Goal: Find specific page/section: Find specific page/section

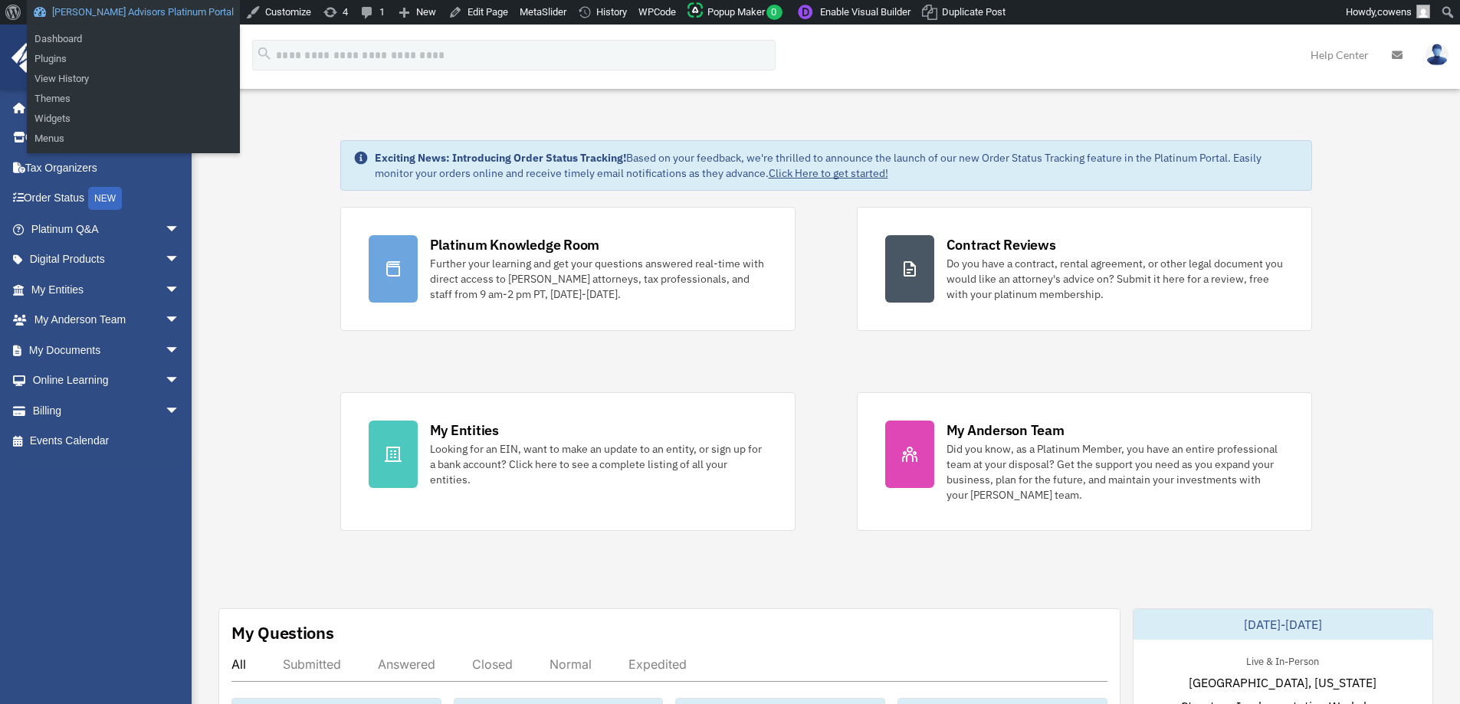
click at [160, 8] on link "[PERSON_NAME] Advisors Platinum Portal" at bounding box center [133, 12] width 213 height 25
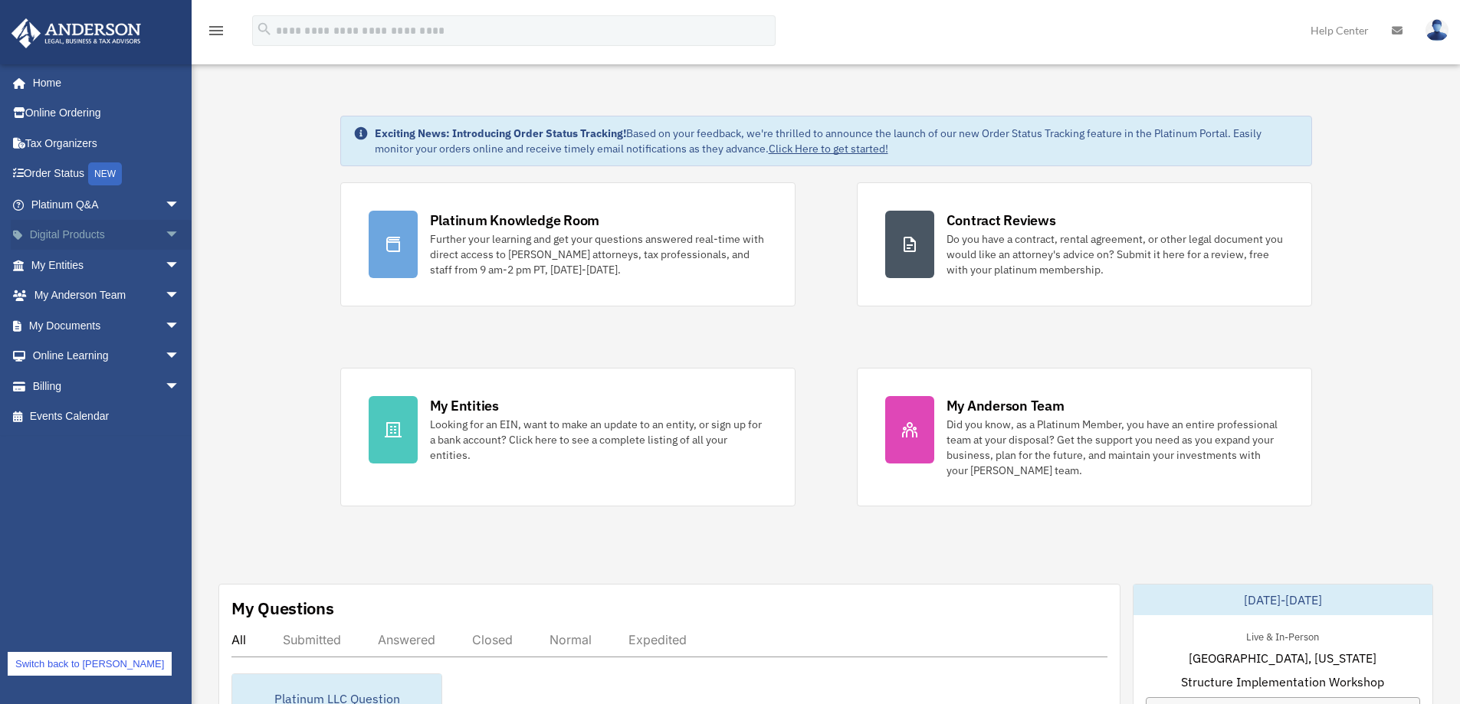
click at [167, 232] on span "arrow_drop_down" at bounding box center [180, 235] width 31 height 31
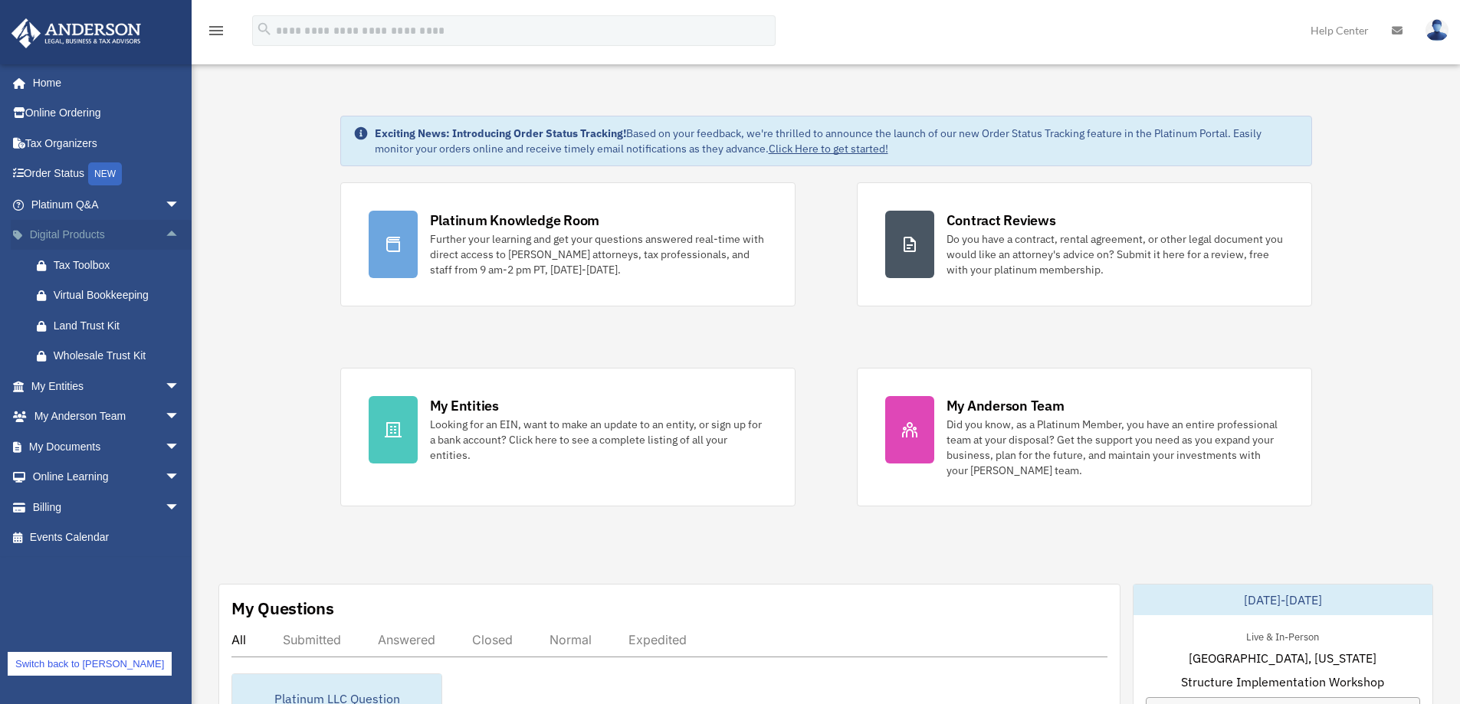
click at [86, 233] on link "Digital Products arrow_drop_up" at bounding box center [107, 235] width 192 height 31
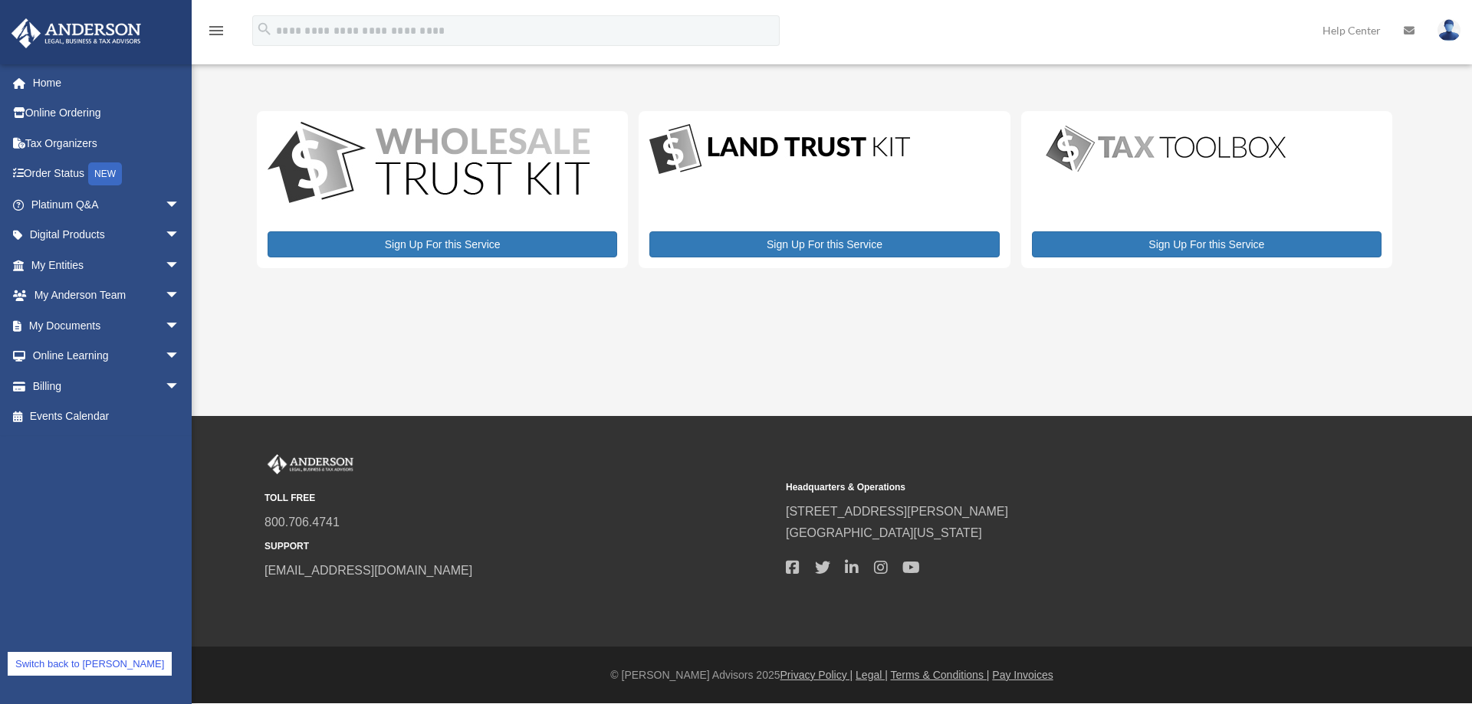
click at [100, 665] on link "Switch back to [PERSON_NAME]" at bounding box center [90, 664] width 164 height 24
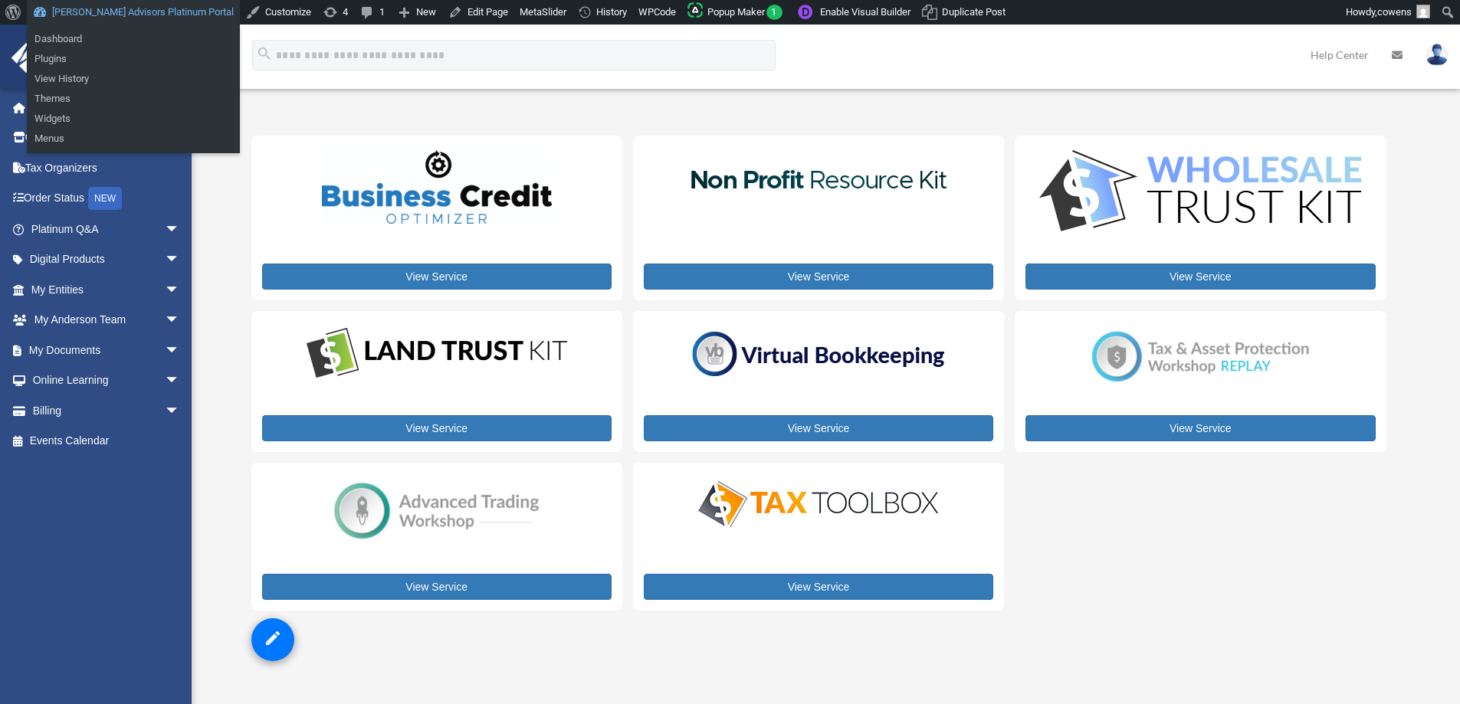
click at [103, 7] on link "[PERSON_NAME] Advisors Platinum Portal" at bounding box center [133, 12] width 213 height 25
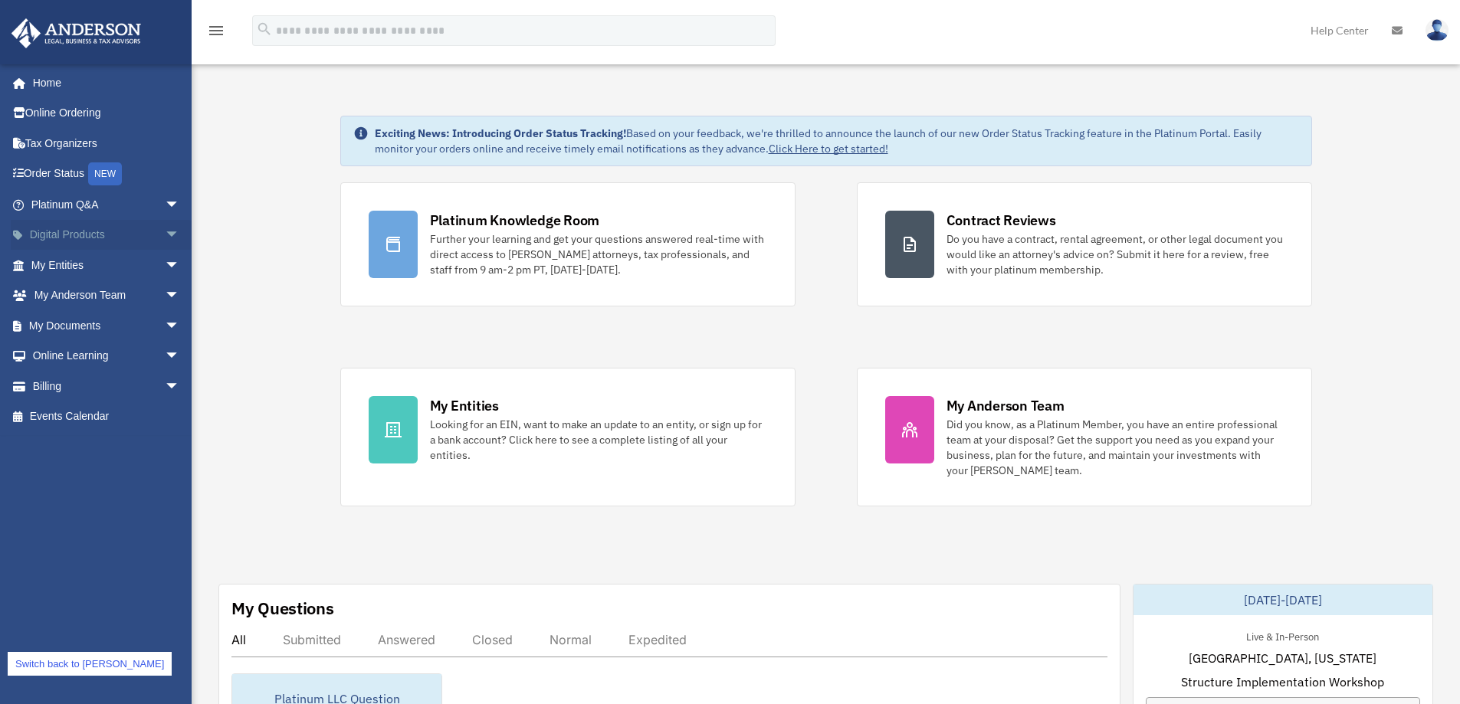
click at [88, 238] on link "Digital Products arrow_drop_down" at bounding box center [107, 235] width 192 height 31
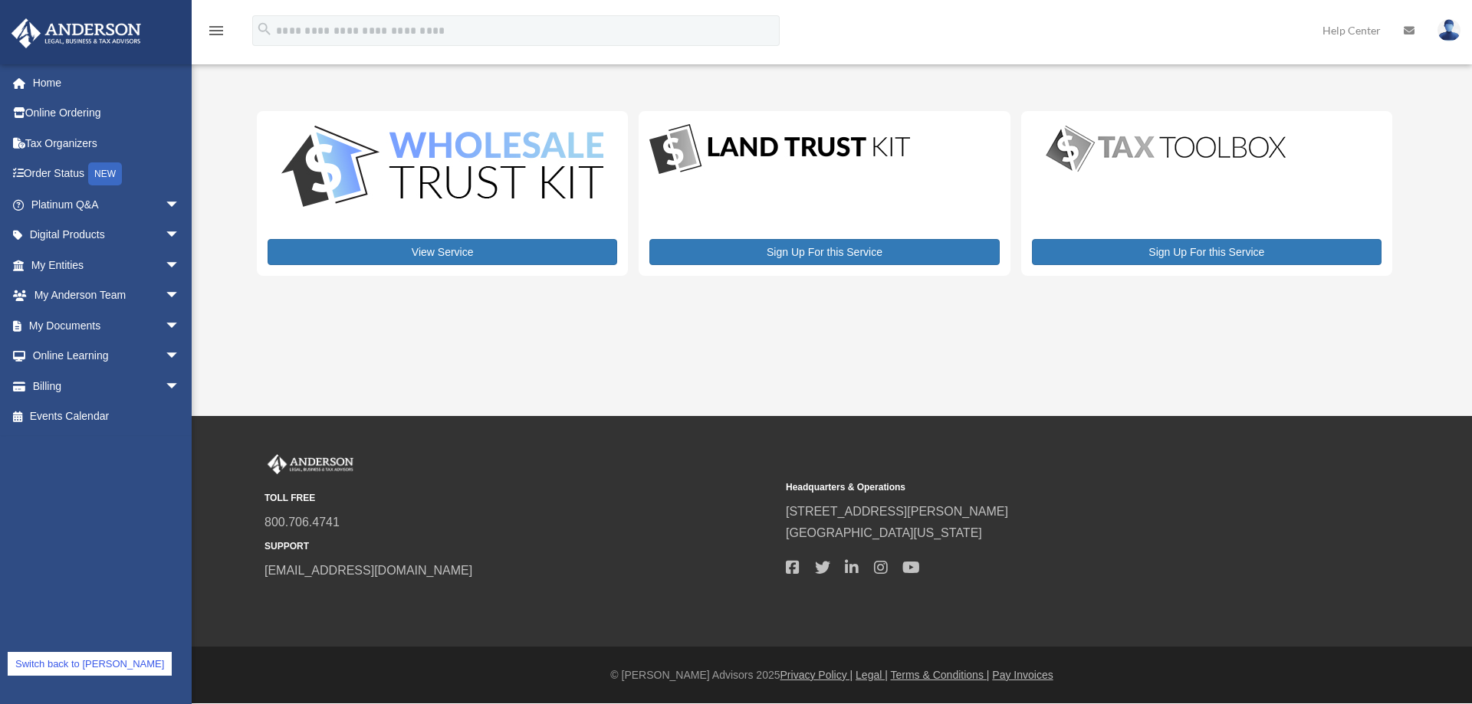
click at [468, 173] on img at bounding box center [442, 168] width 322 height 85
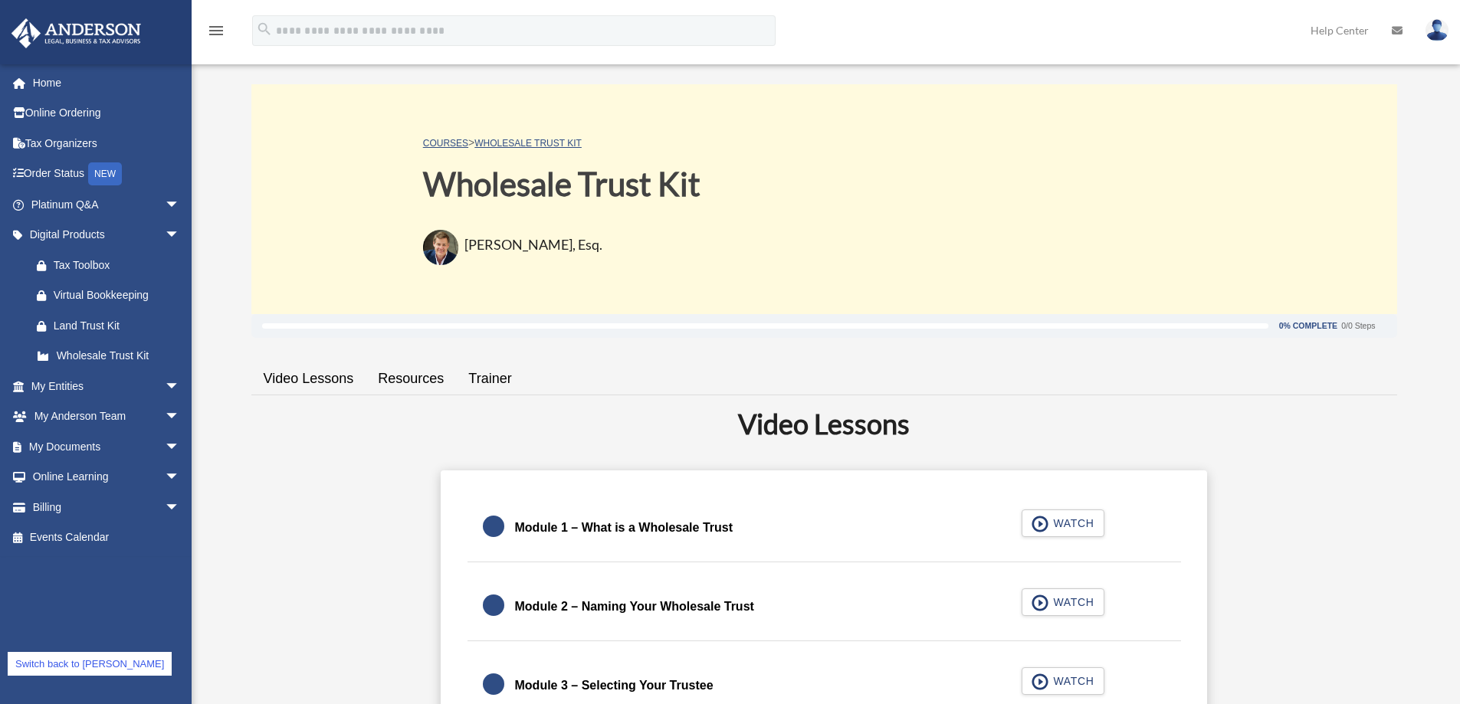
drag, startPoint x: 1437, startPoint y: 25, endPoint x: 1420, endPoint y: 51, distance: 31.5
click at [1437, 25] on img at bounding box center [1437, 30] width 23 height 22
click at [71, 230] on link "Digital Products arrow_drop_down" at bounding box center [107, 235] width 192 height 31
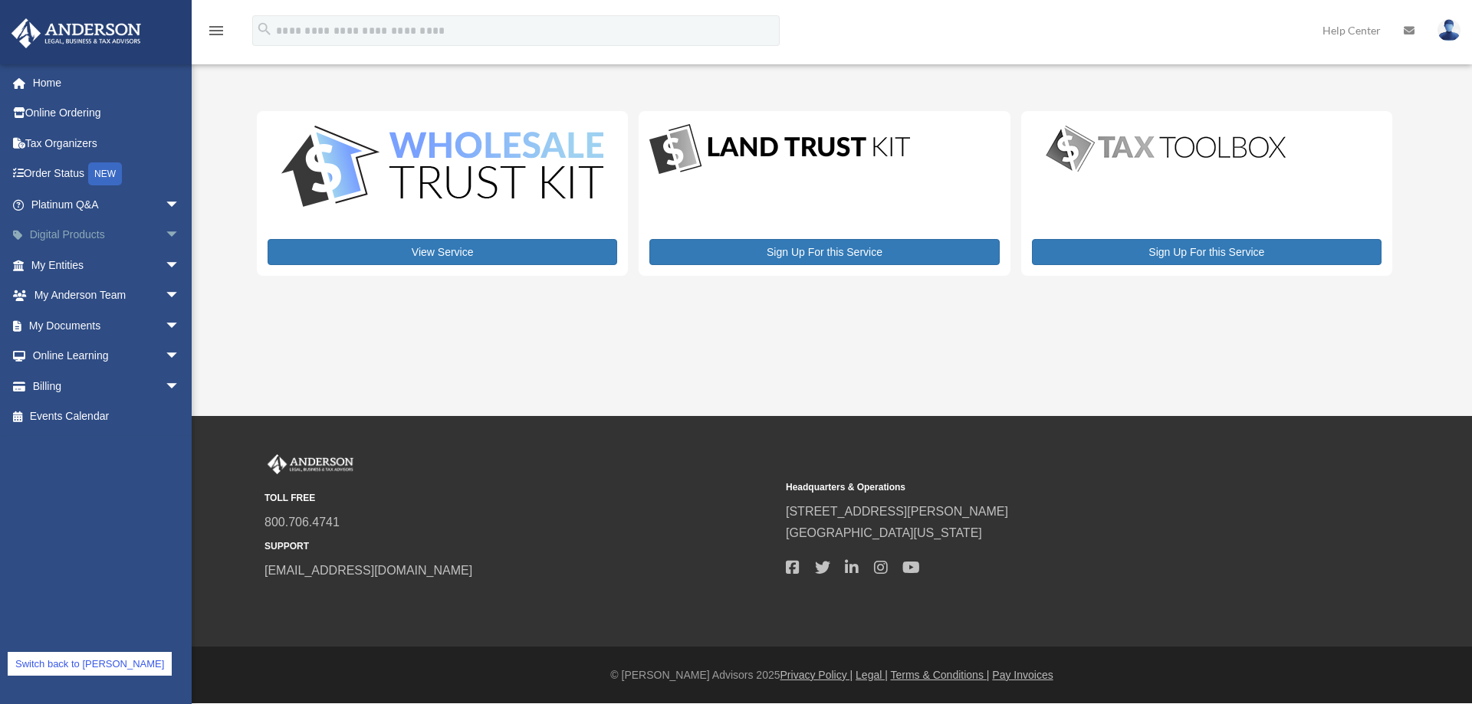
click at [165, 235] on span "arrow_drop_down" at bounding box center [180, 235] width 31 height 31
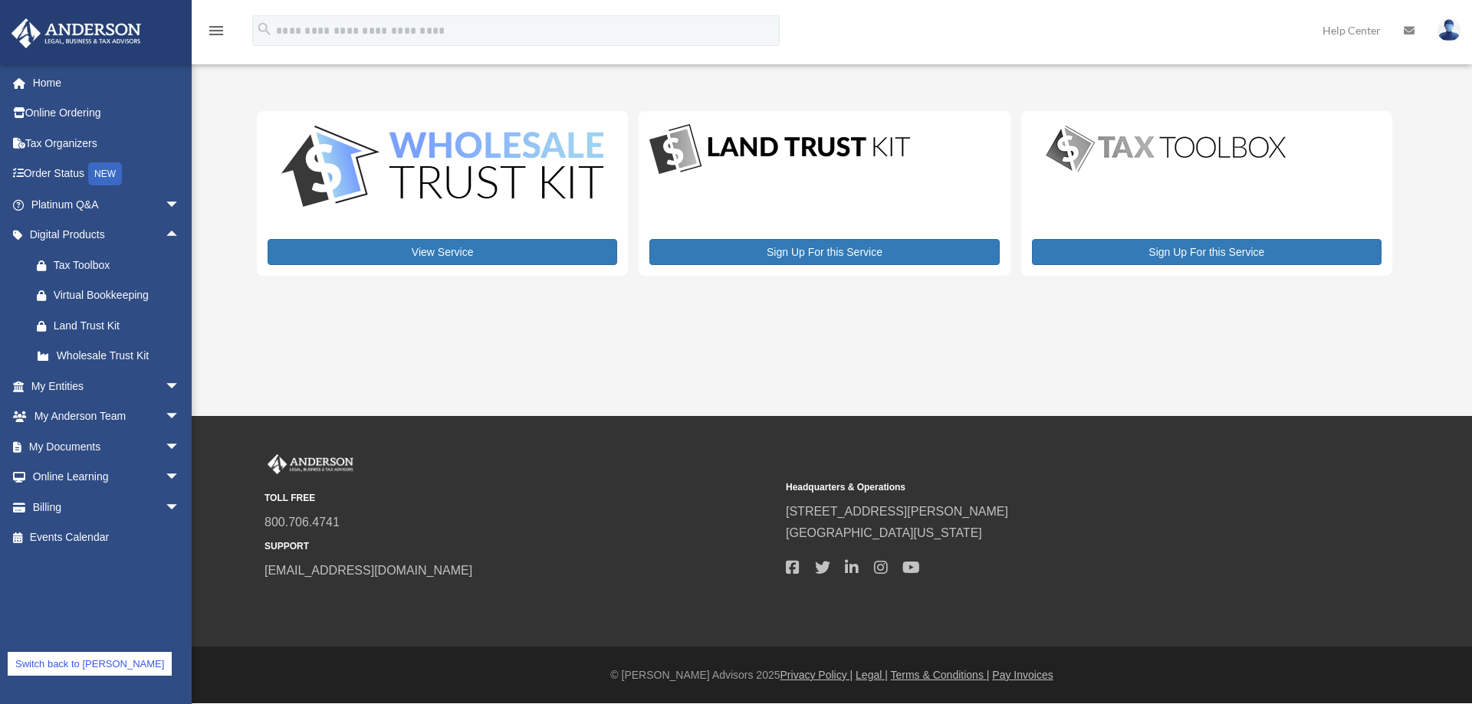
click at [1460, 27] on link at bounding box center [1449, 29] width 46 height 67
